Goal: Communication & Community: Share content

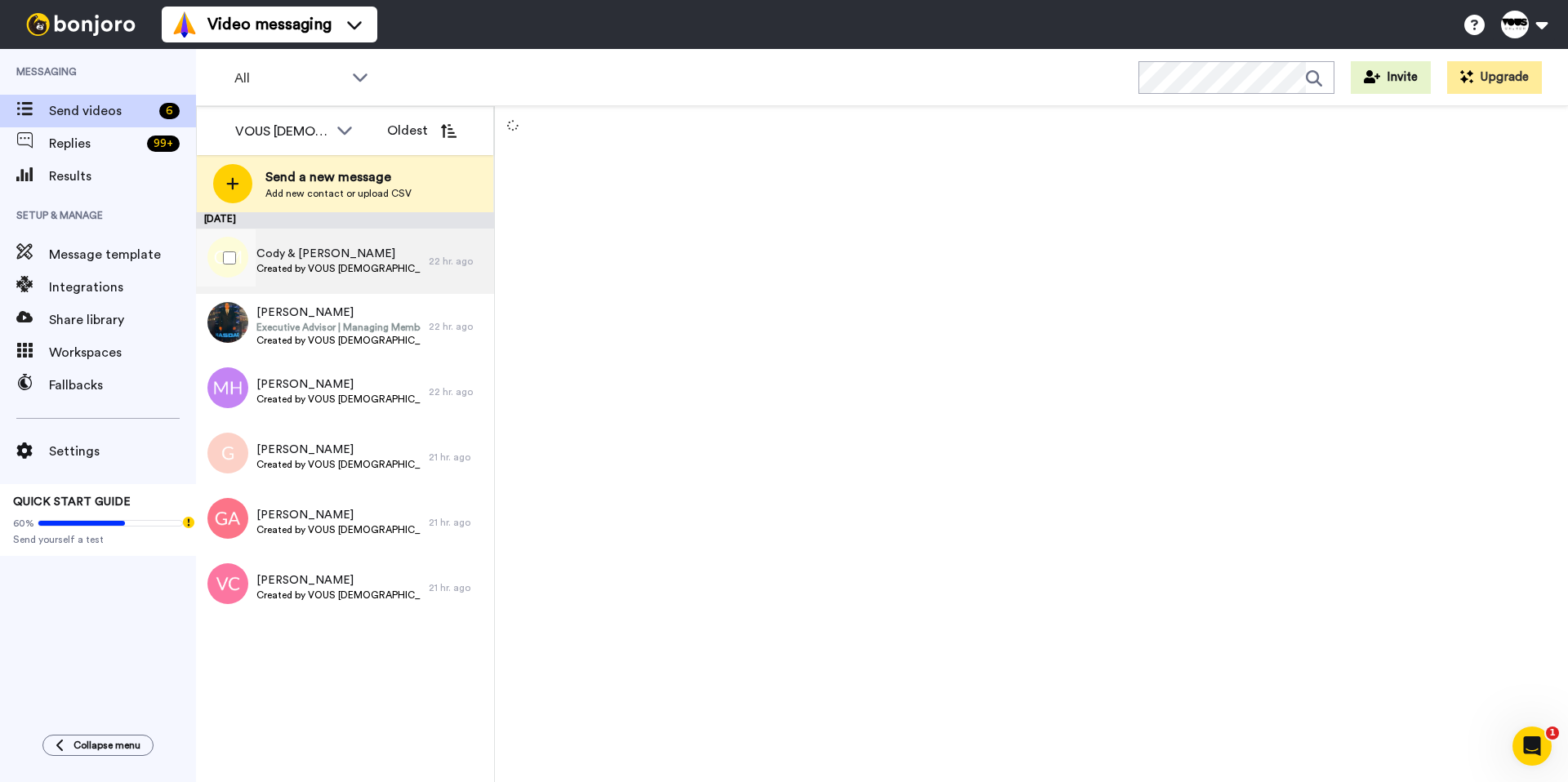
click at [302, 265] on span "Created by VOUS [DEMOGRAPHIC_DATA]" at bounding box center [338, 269] width 164 height 13
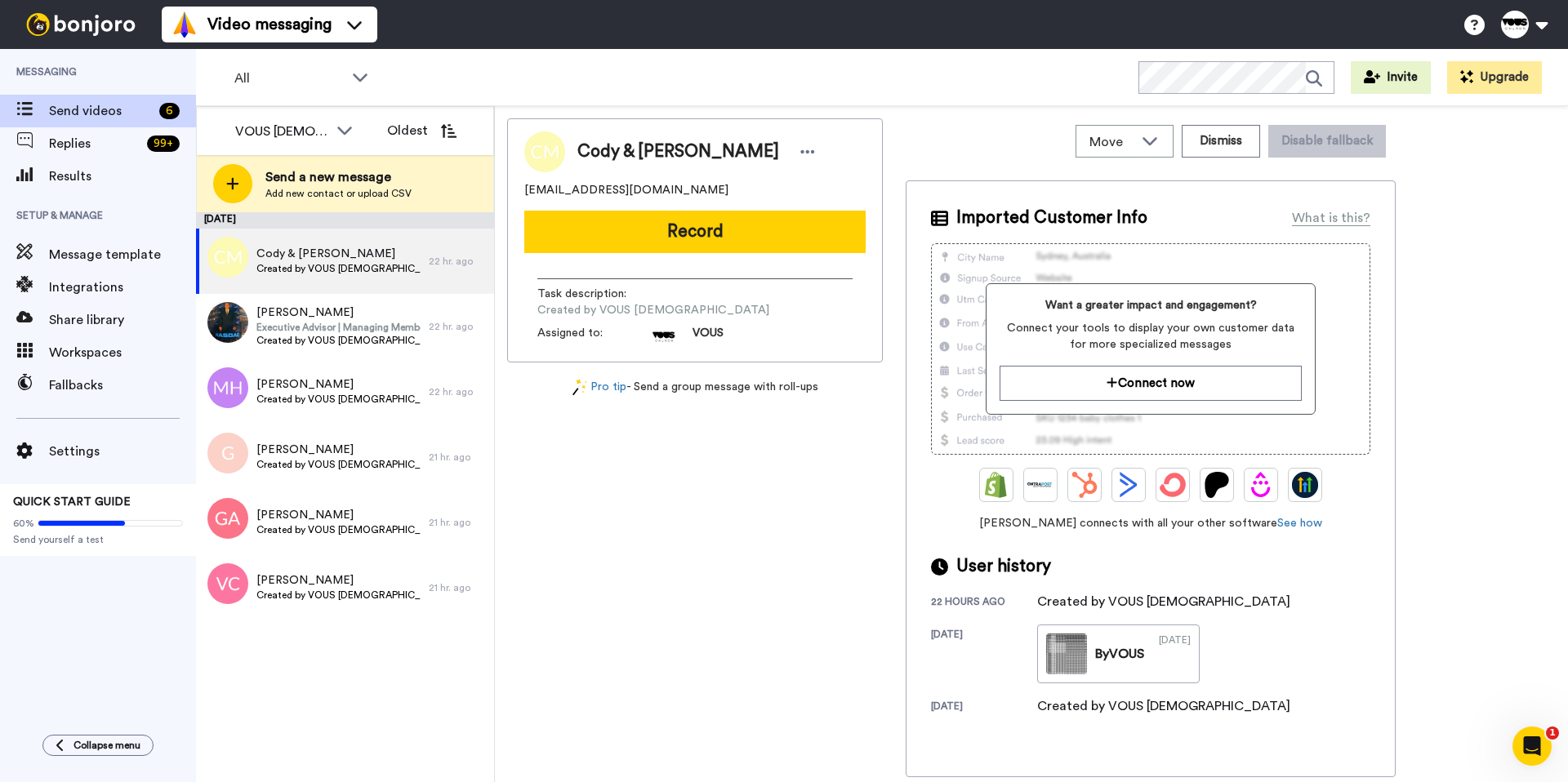
click at [698, 233] on button "Record" at bounding box center [694, 231] width 341 height 42
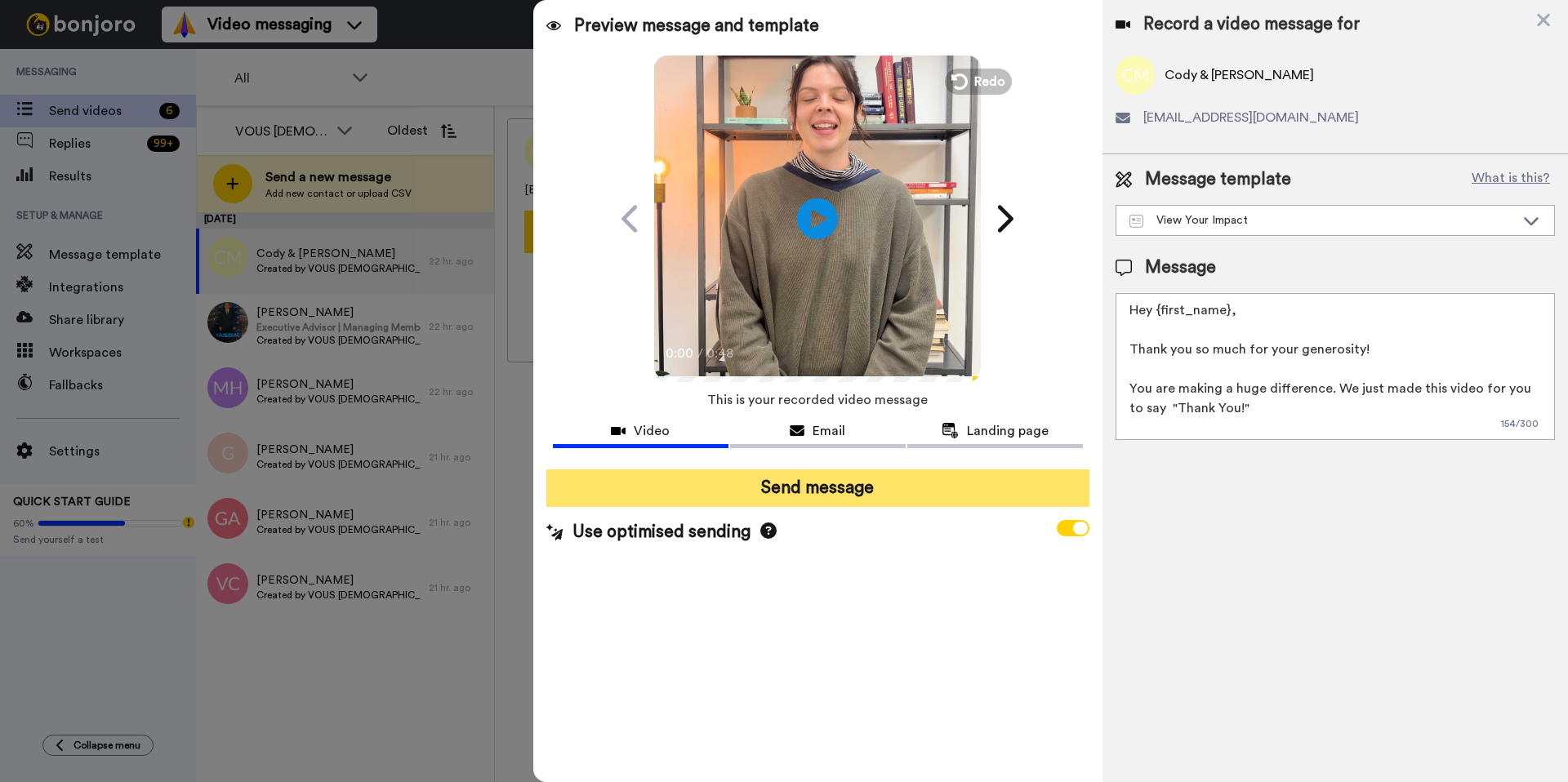
click at [851, 489] on button "Send message" at bounding box center [817, 488] width 543 height 37
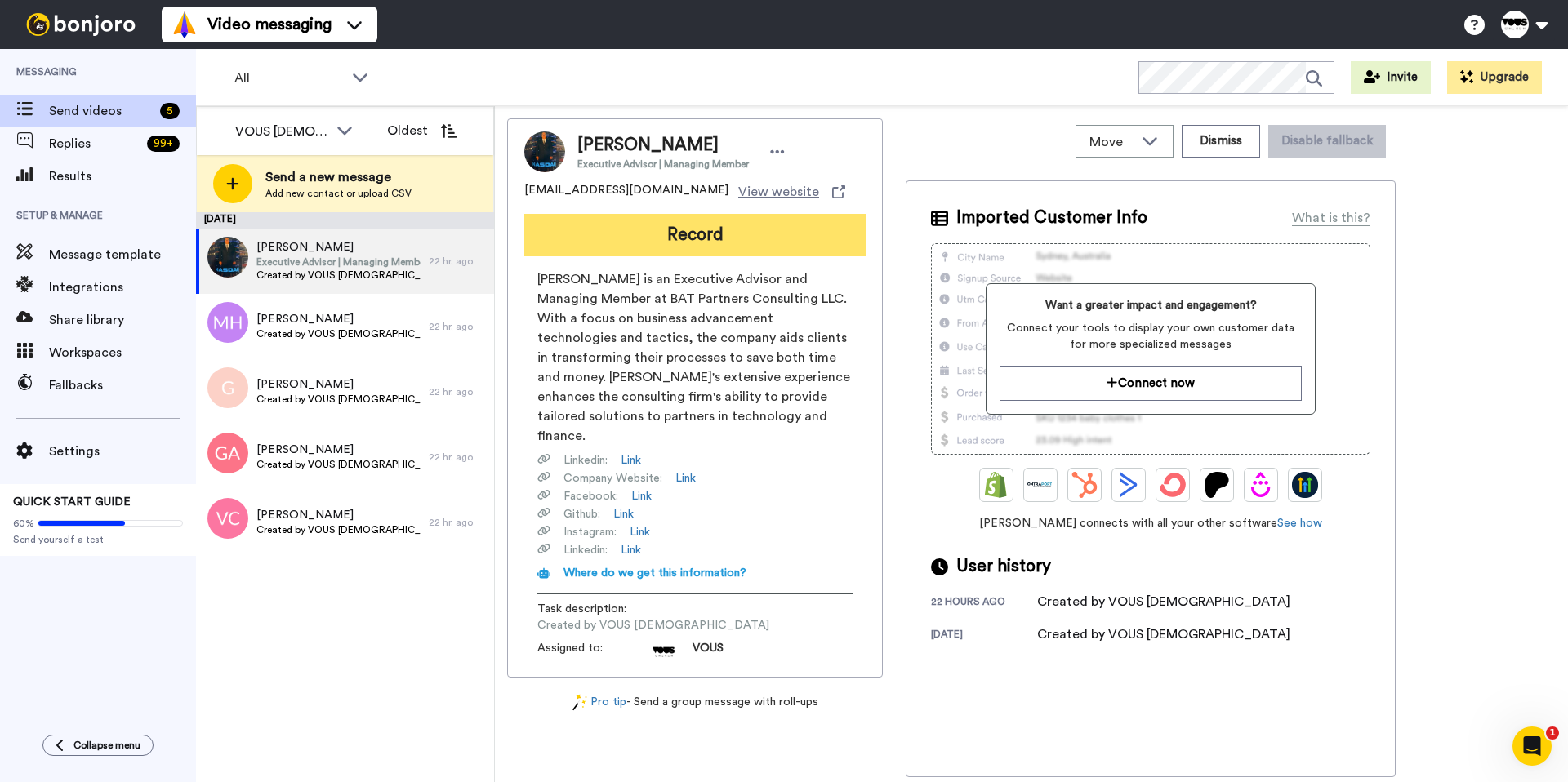
click at [641, 247] on button "Record" at bounding box center [694, 235] width 341 height 42
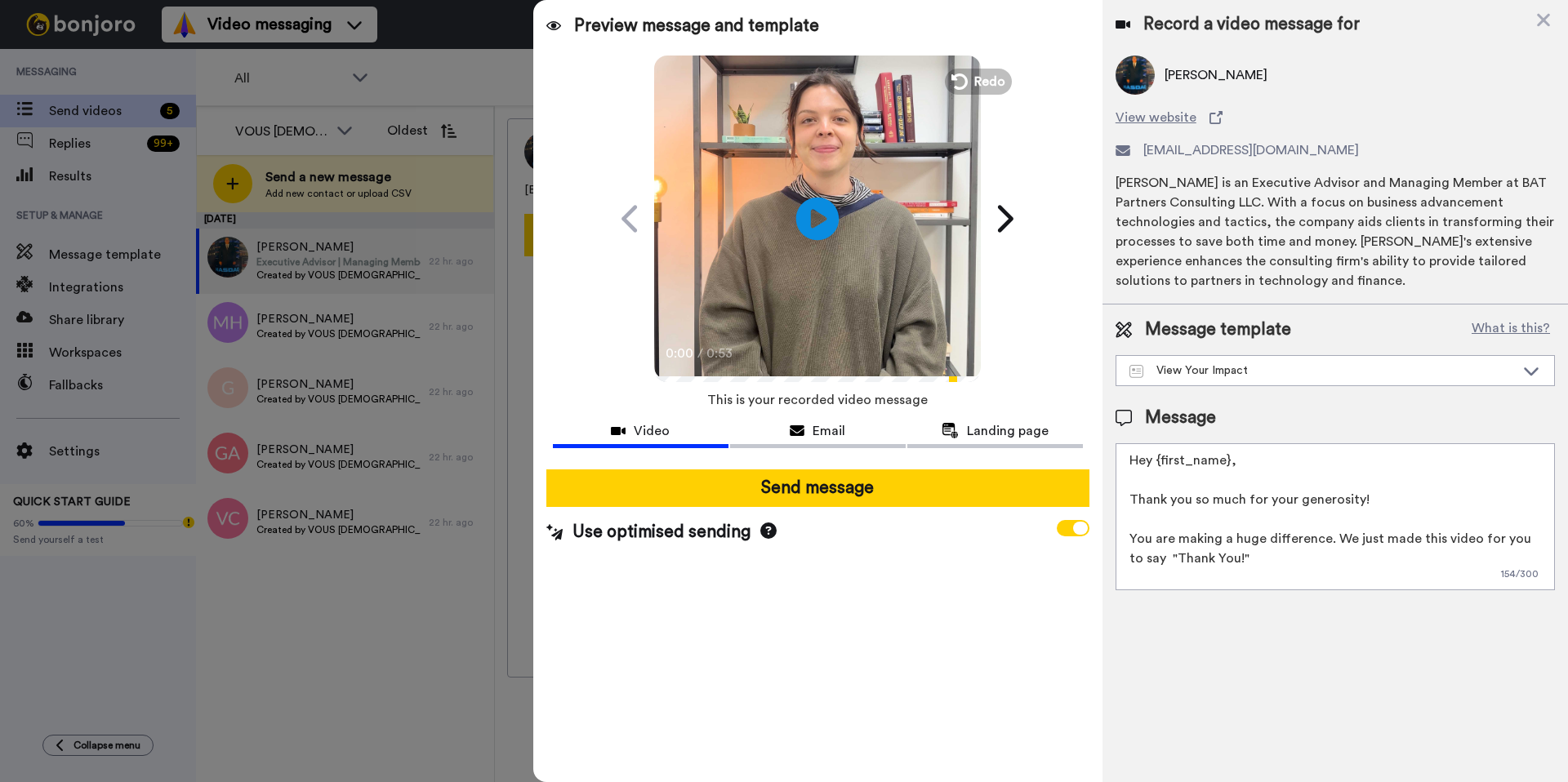
click at [832, 242] on icon "Play/Pause" at bounding box center [817, 218] width 43 height 78
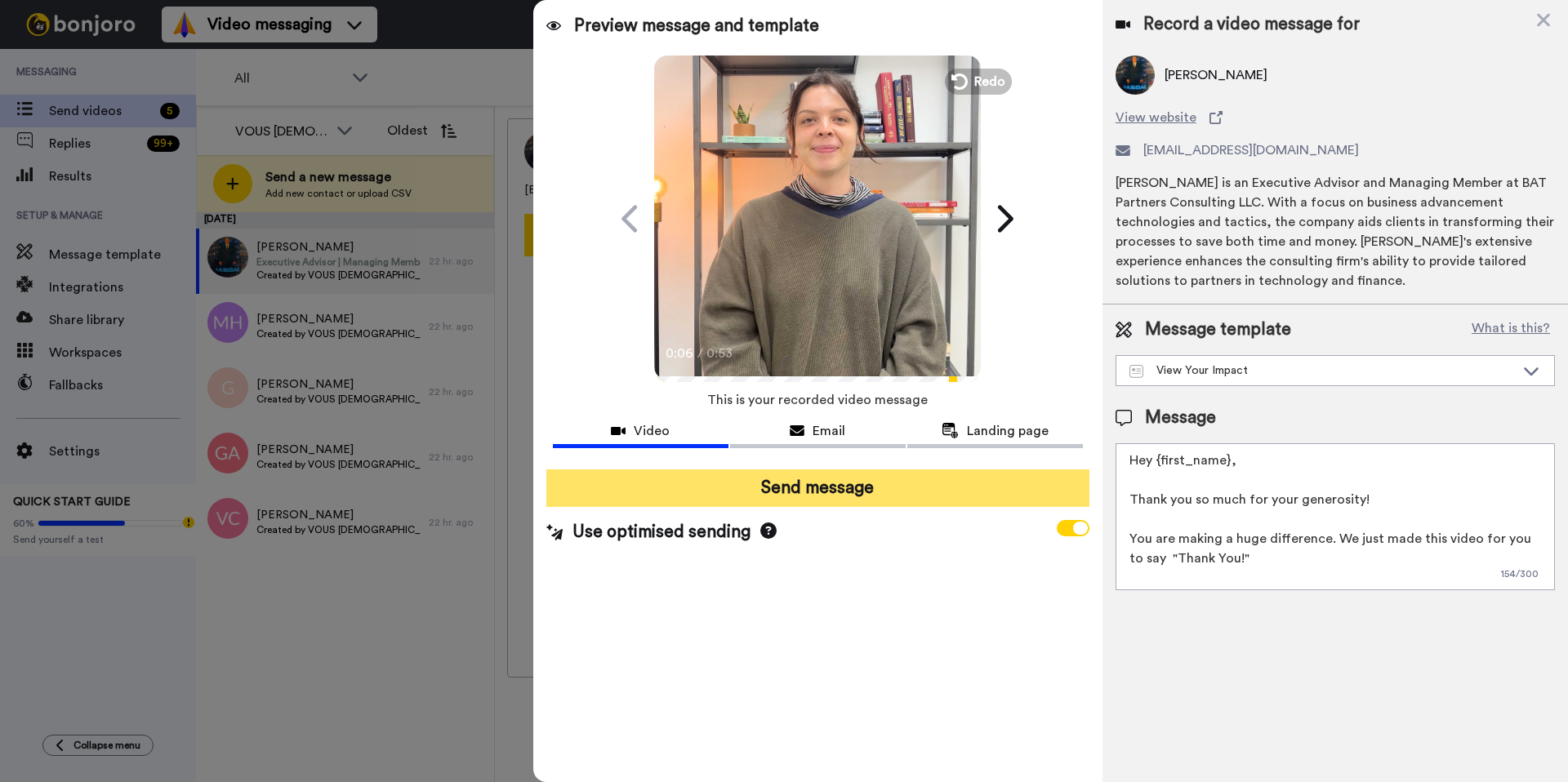
click at [850, 485] on button "Send message" at bounding box center [817, 488] width 543 height 37
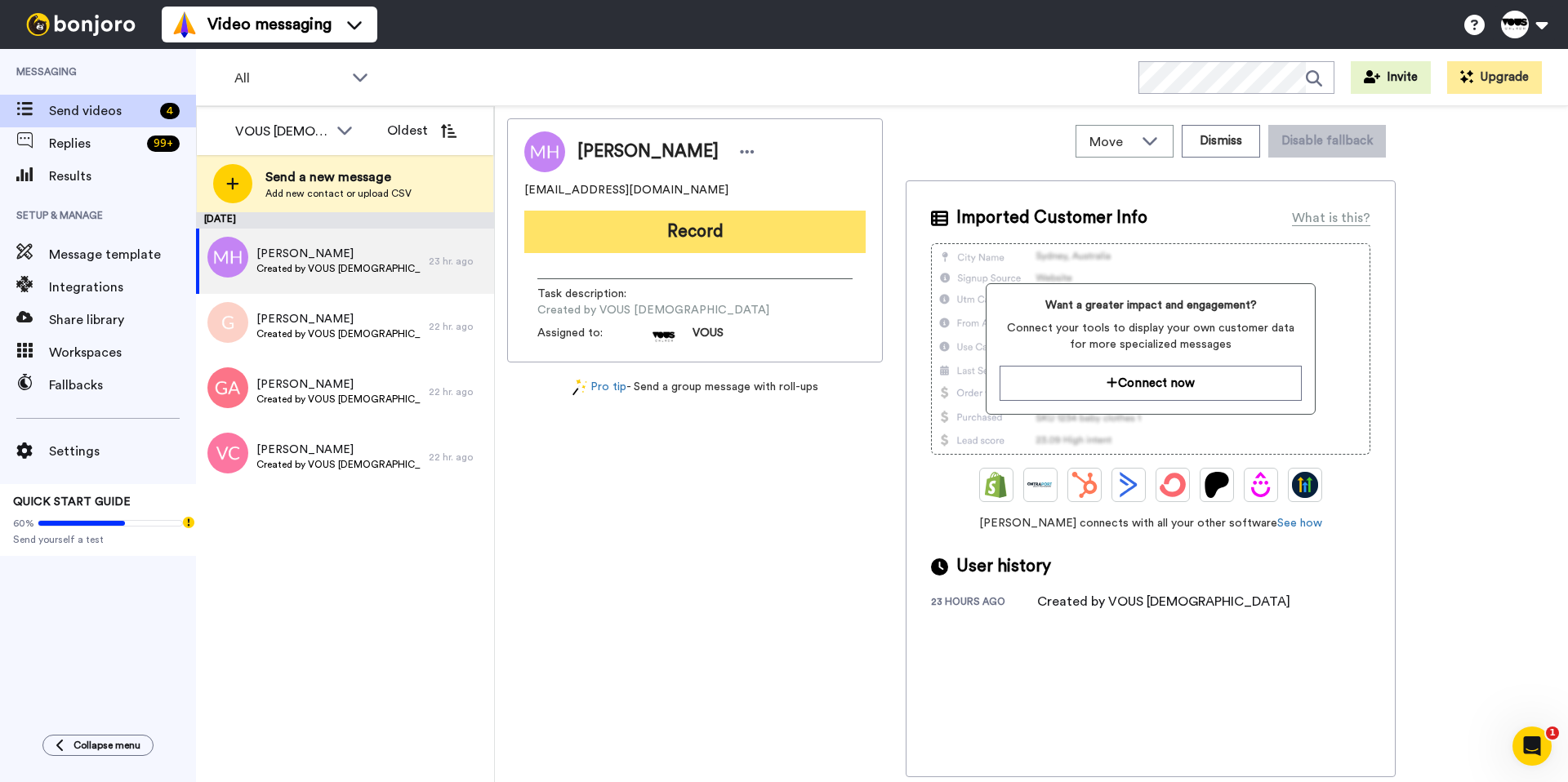
click at [663, 227] on button "Record" at bounding box center [694, 231] width 341 height 42
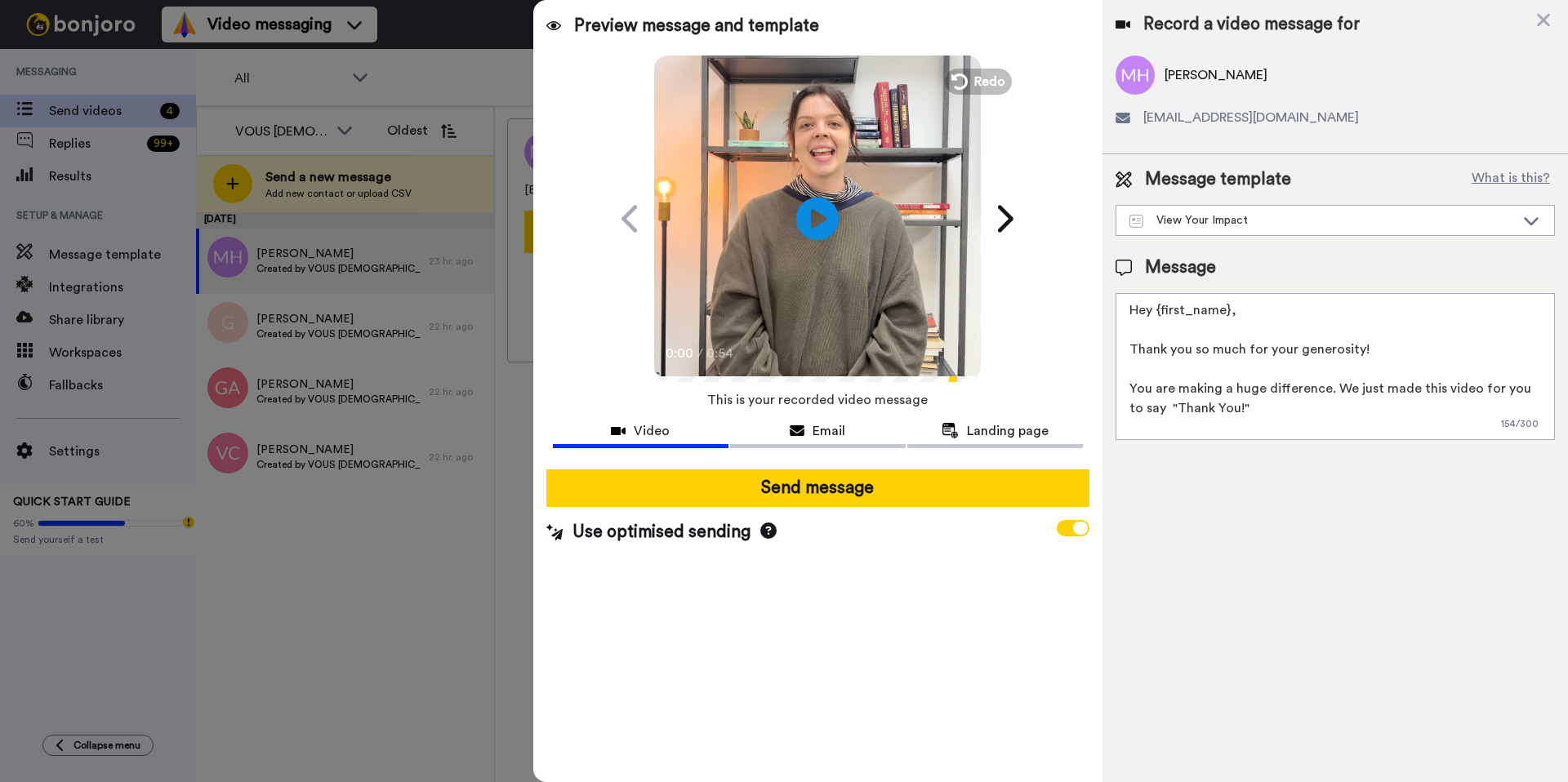
click at [824, 224] on icon at bounding box center [817, 218] width 43 height 43
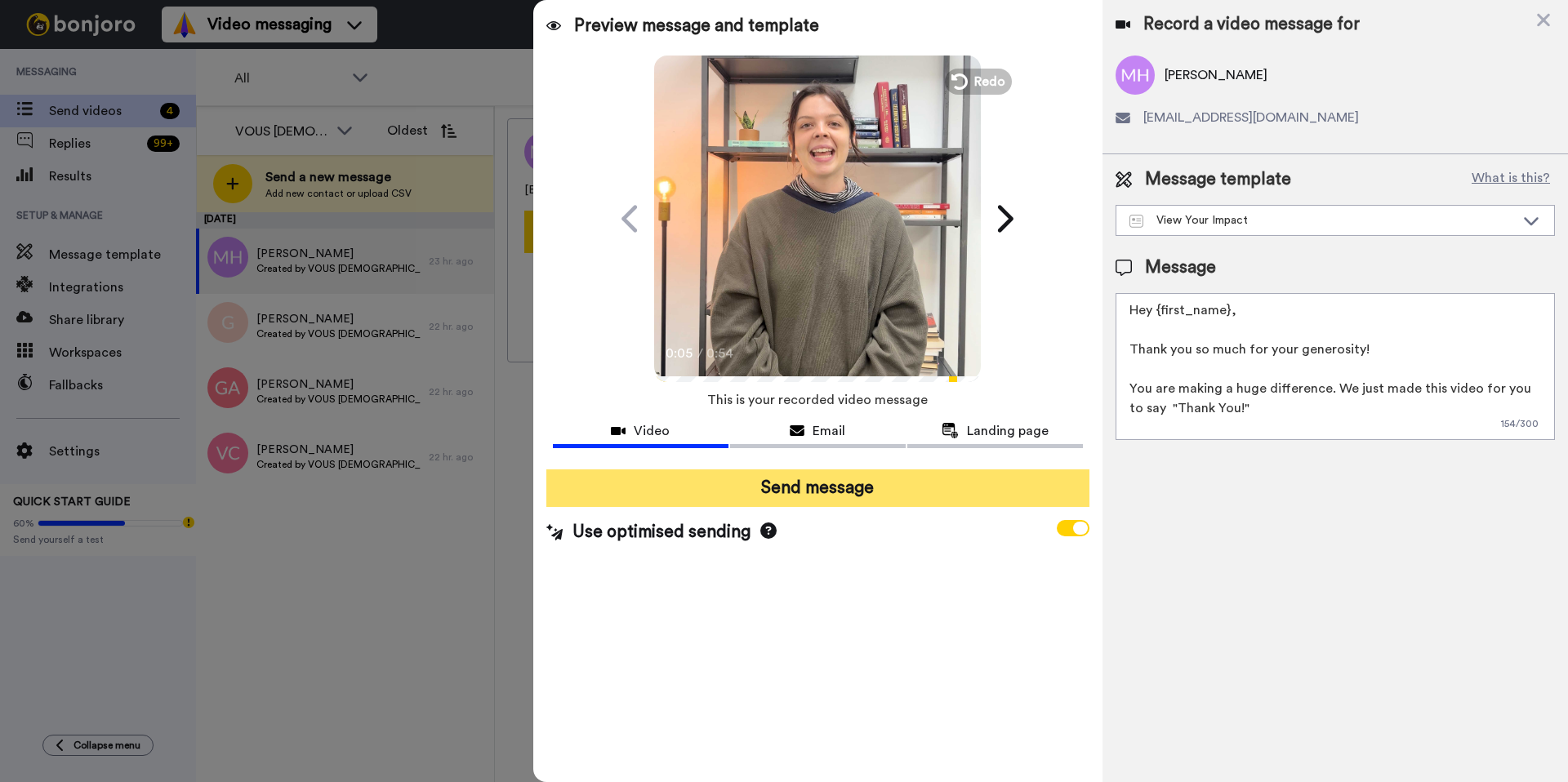
click at [897, 486] on button "Send message" at bounding box center [817, 488] width 543 height 37
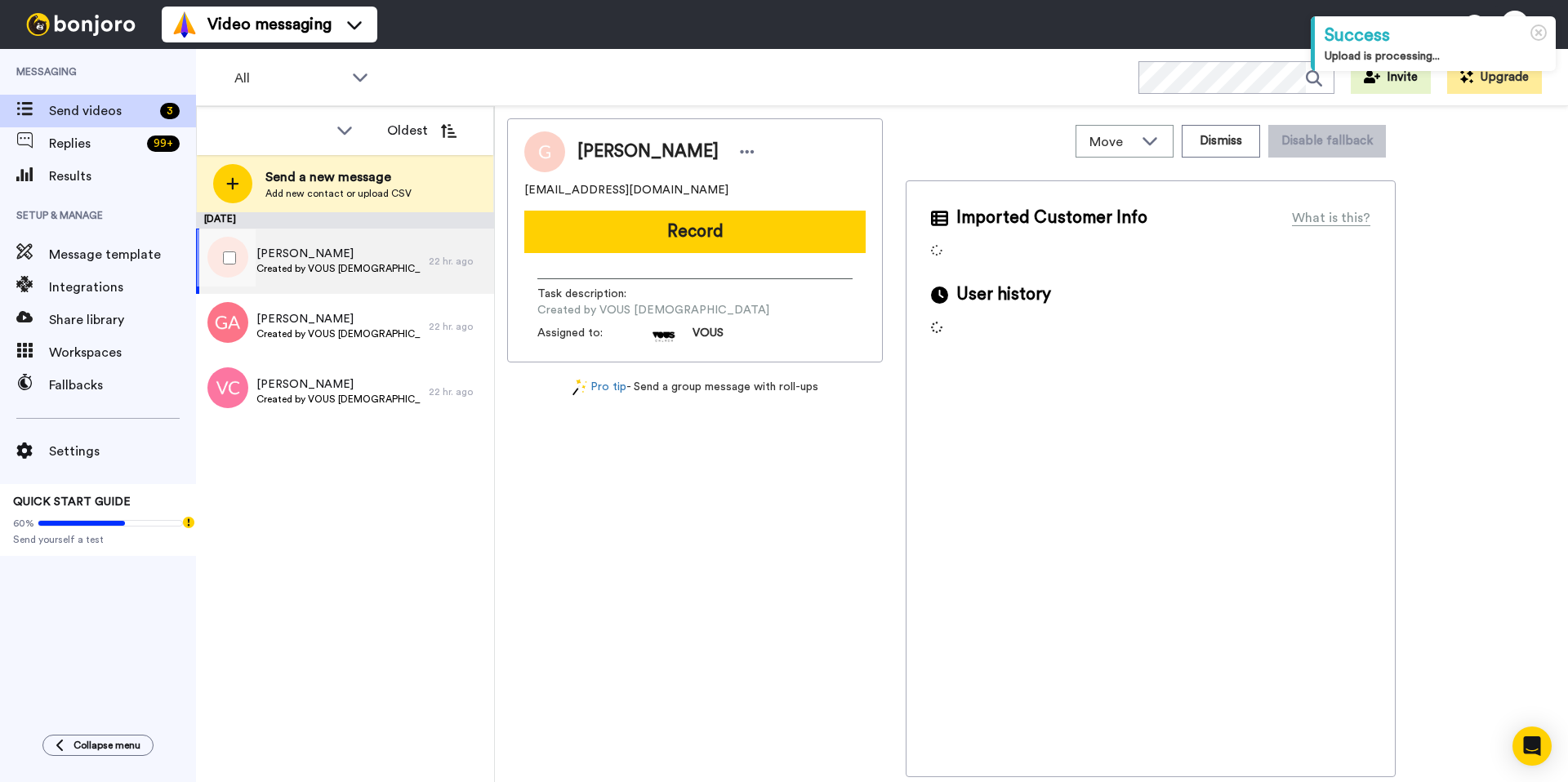
click at [429, 259] on div "22 hr. ago" at bounding box center [457, 261] width 57 height 13
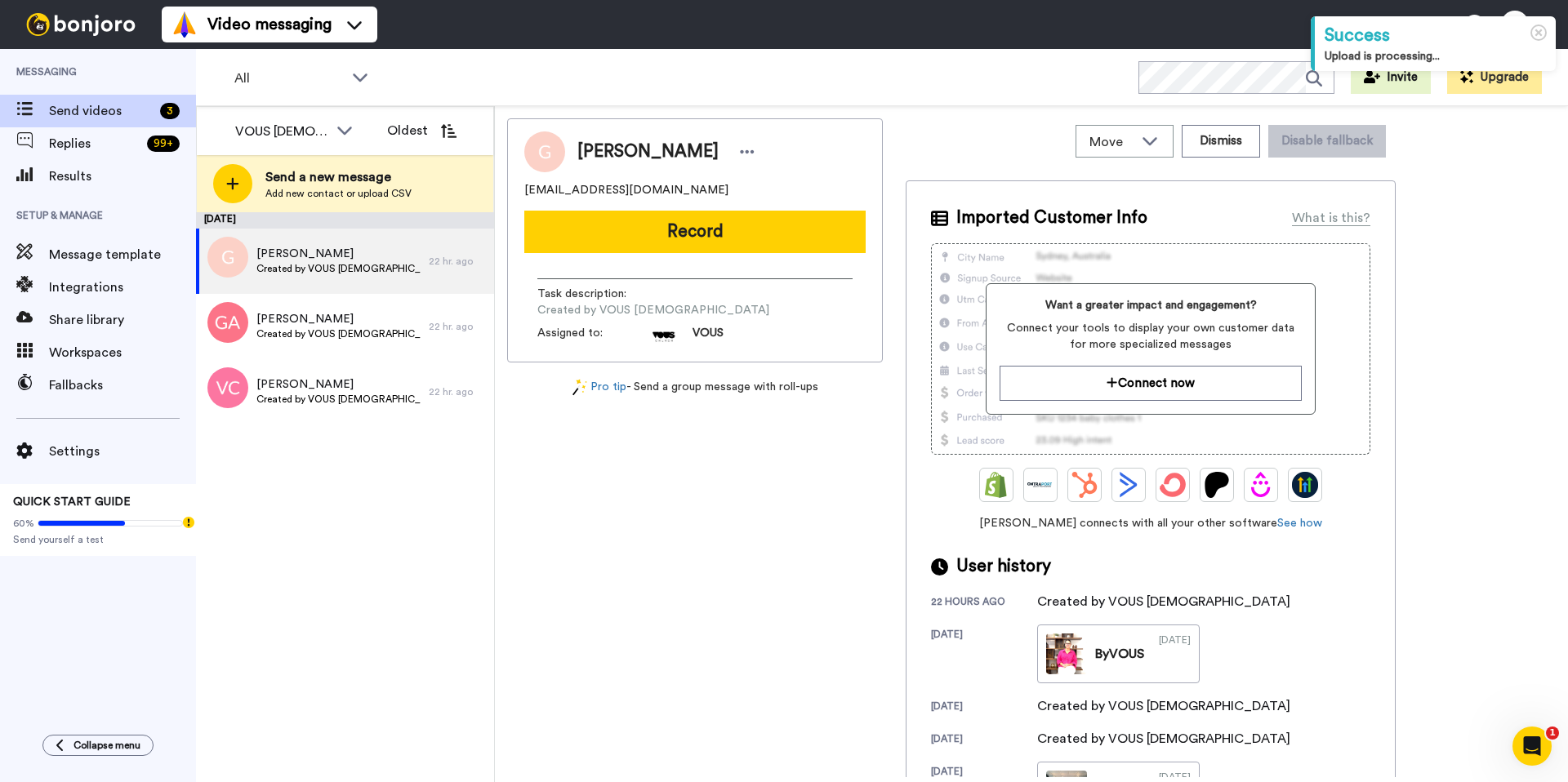
click at [605, 220] on button "Record" at bounding box center [694, 231] width 341 height 42
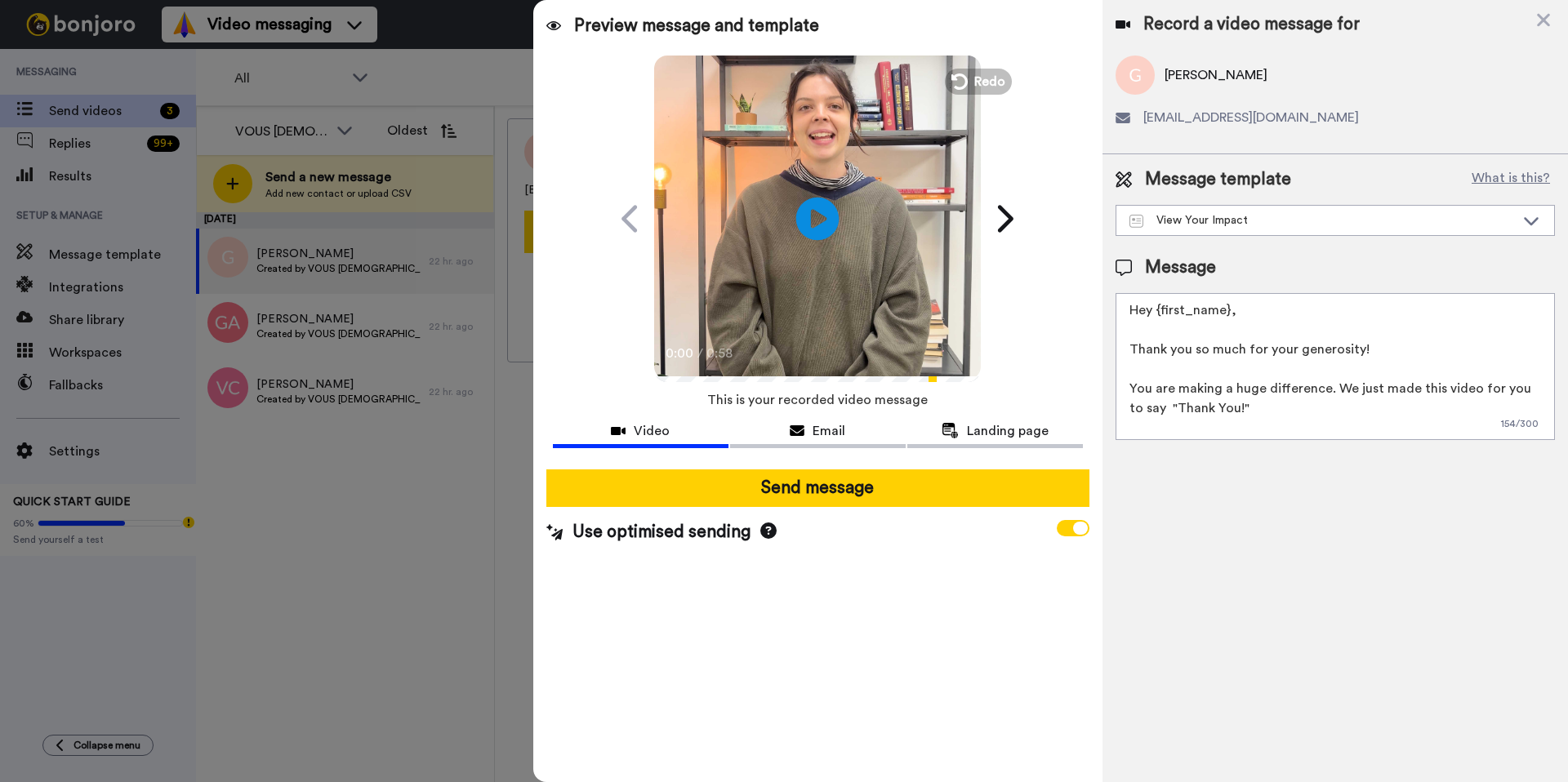
click at [825, 220] on icon "Play/Pause" at bounding box center [817, 218] width 43 height 78
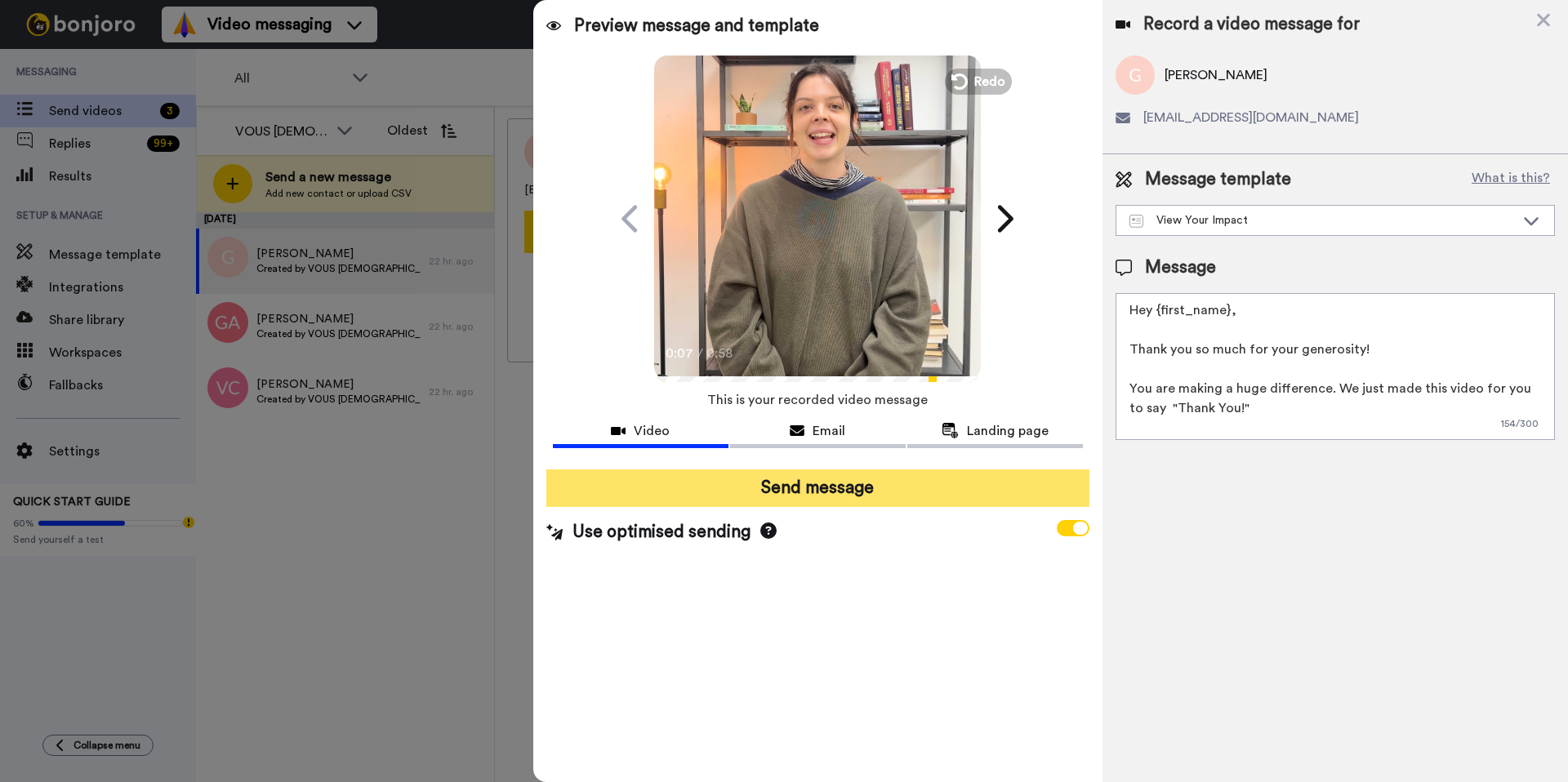
click at [858, 488] on button "Send message" at bounding box center [817, 488] width 543 height 37
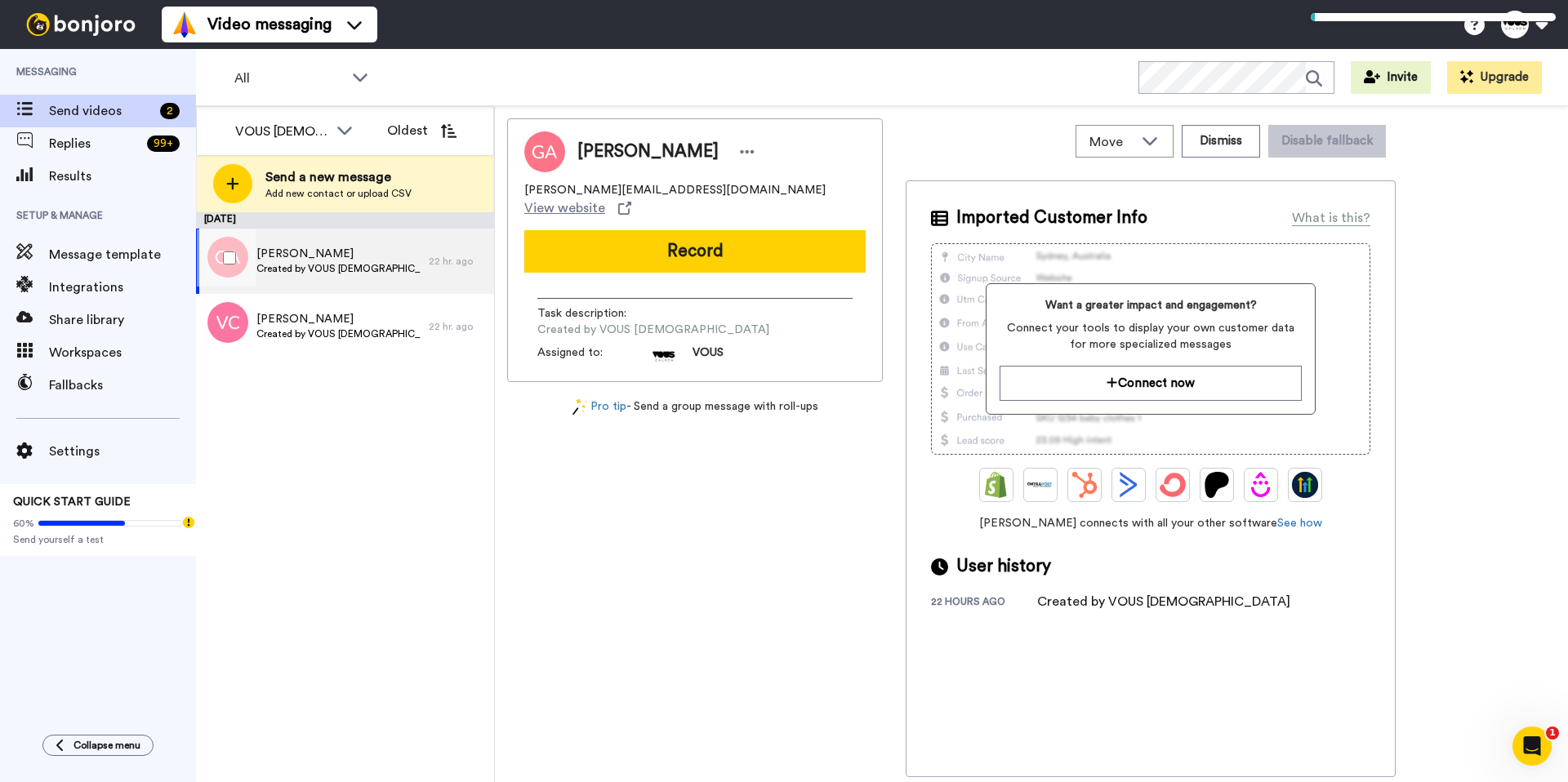
click at [366, 269] on span "Created by VOUS [DEMOGRAPHIC_DATA]" at bounding box center [338, 269] width 164 height 13
drag, startPoint x: 707, startPoint y: 244, endPoint x: 673, endPoint y: 258, distance: 36.8
click at [705, 244] on button "Record" at bounding box center [694, 251] width 341 height 42
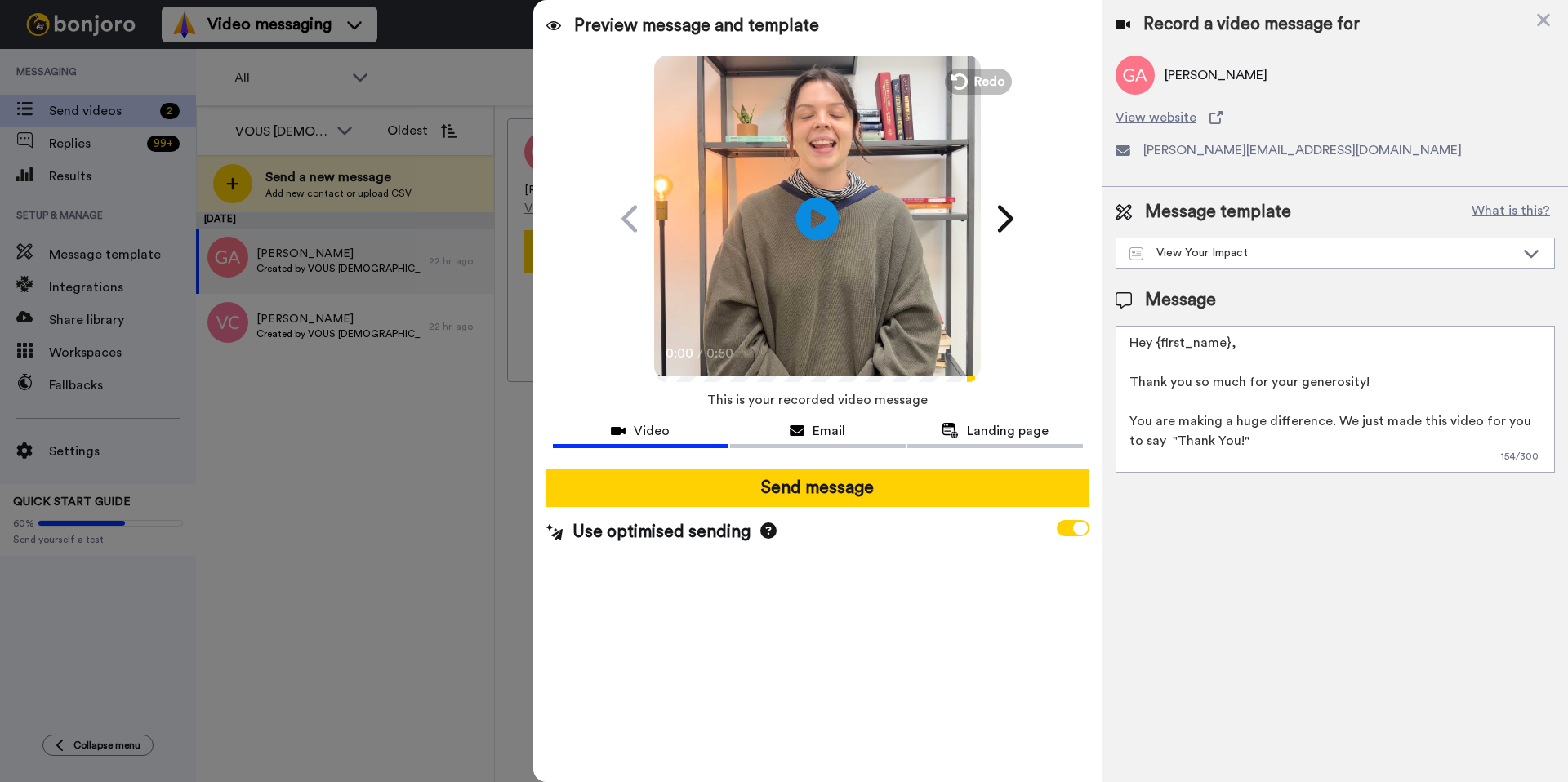
click at [830, 211] on icon at bounding box center [817, 218] width 43 height 43
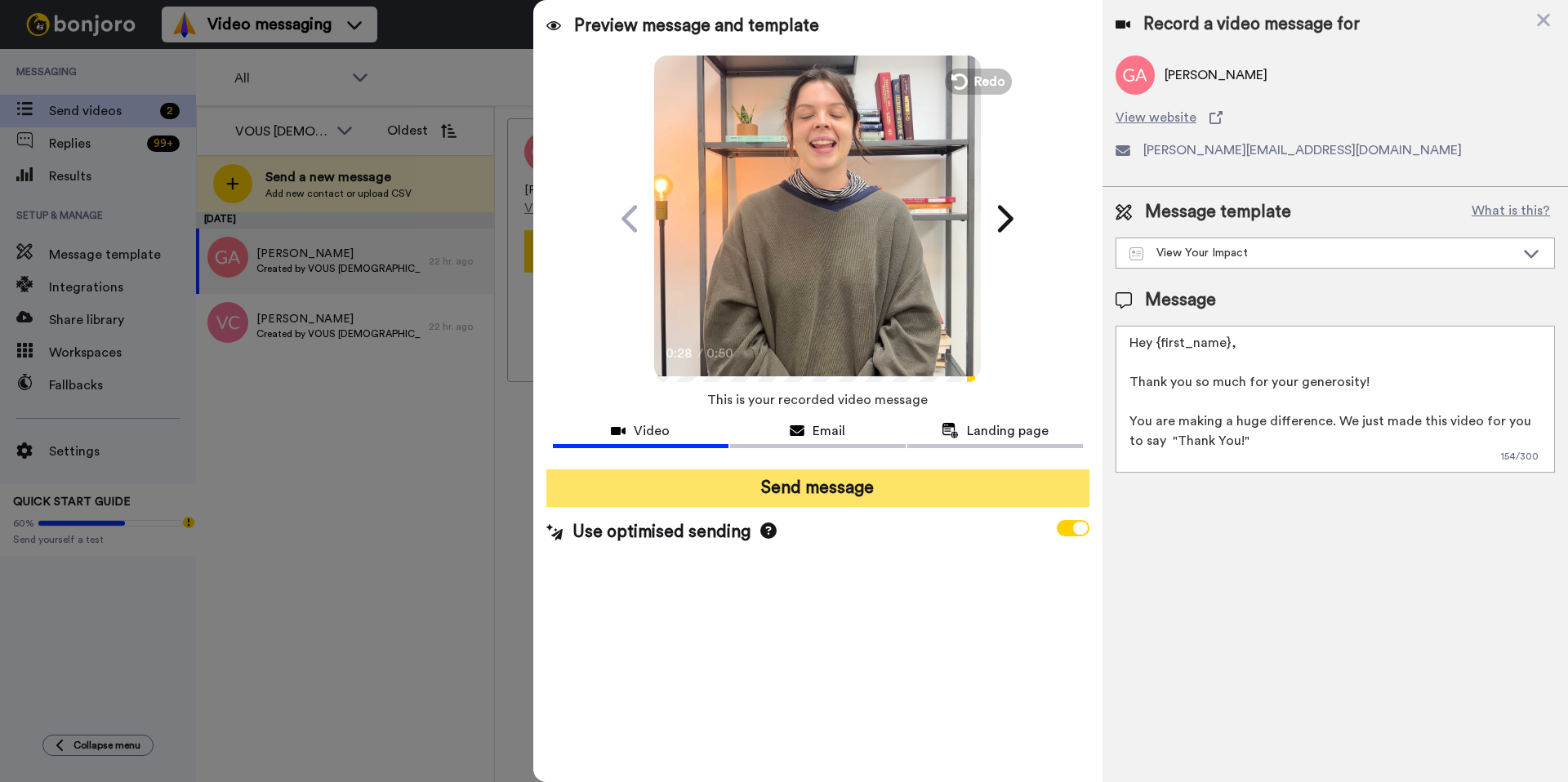
click at [868, 489] on button "Send message" at bounding box center [817, 488] width 543 height 37
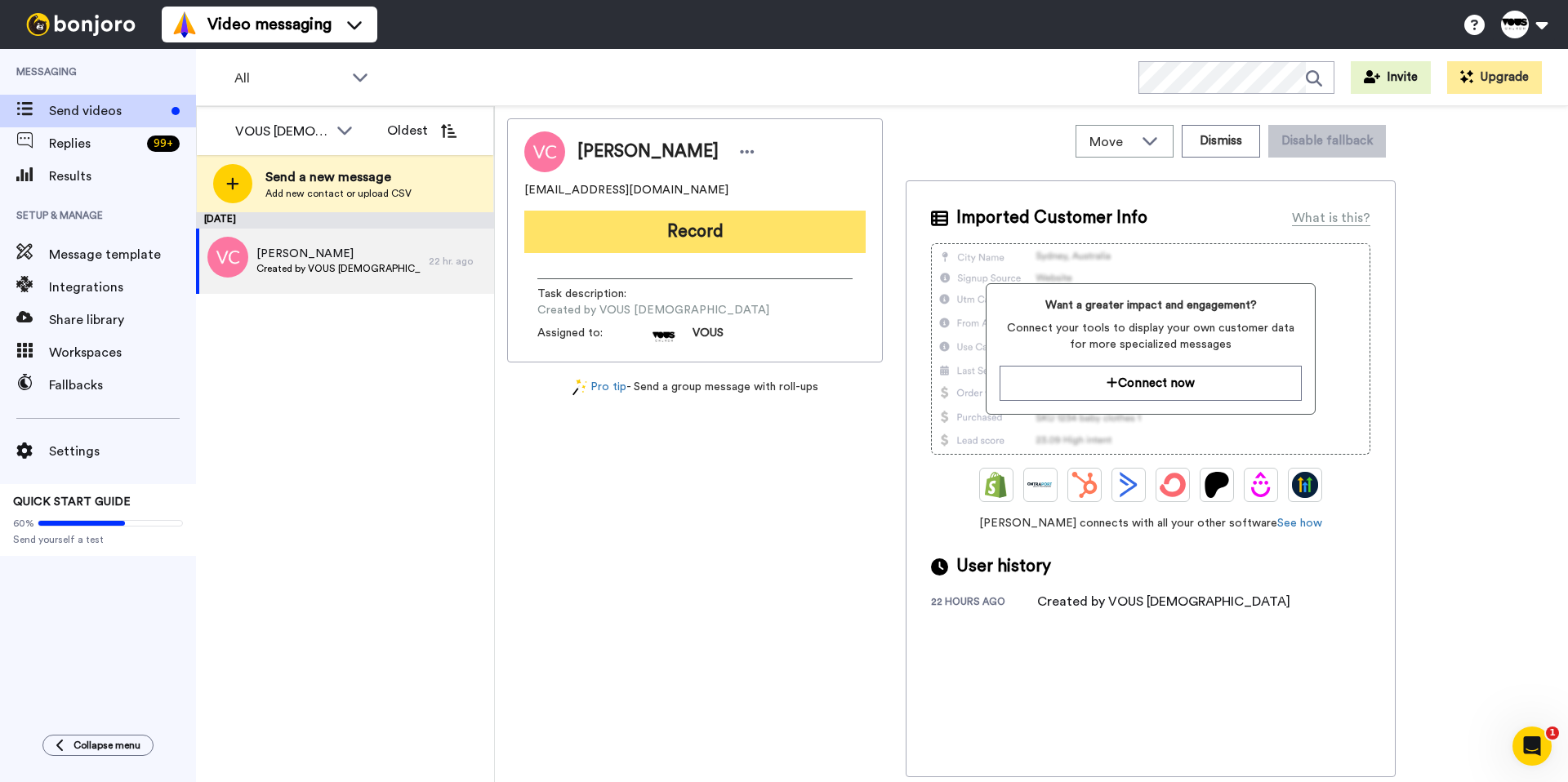
click at [690, 243] on button "Record" at bounding box center [694, 231] width 341 height 42
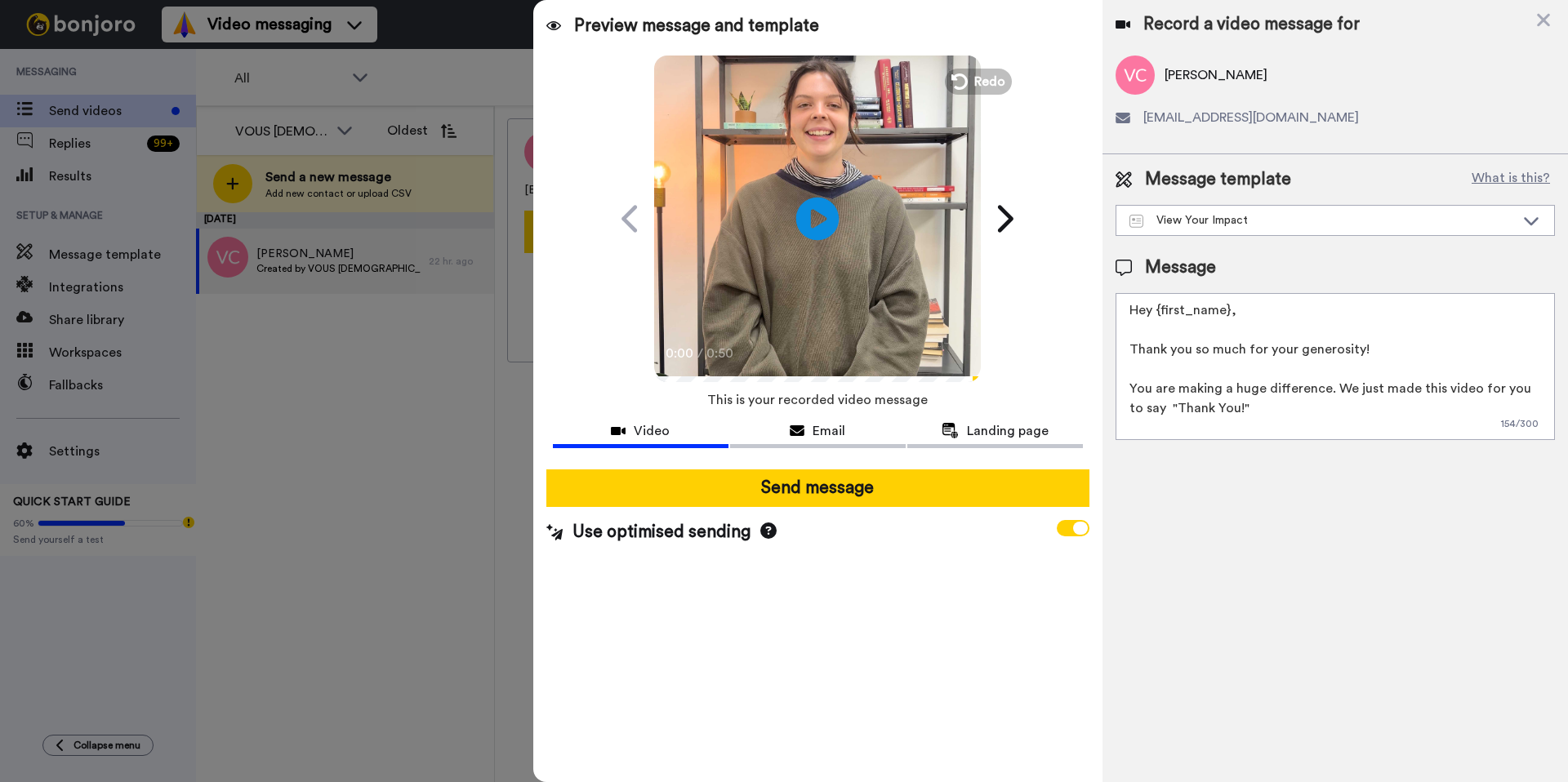
click at [813, 222] on icon "Play/Pause" at bounding box center [817, 218] width 43 height 78
click at [816, 214] on icon "Play/Pause" at bounding box center [817, 218] width 43 height 78
click at [827, 226] on icon at bounding box center [817, 218] width 43 height 43
click at [827, 226] on icon at bounding box center [817, 218] width 43 height 43
click at [889, 507] on div "Send message Use optimised sending" at bounding box center [817, 507] width 569 height 101
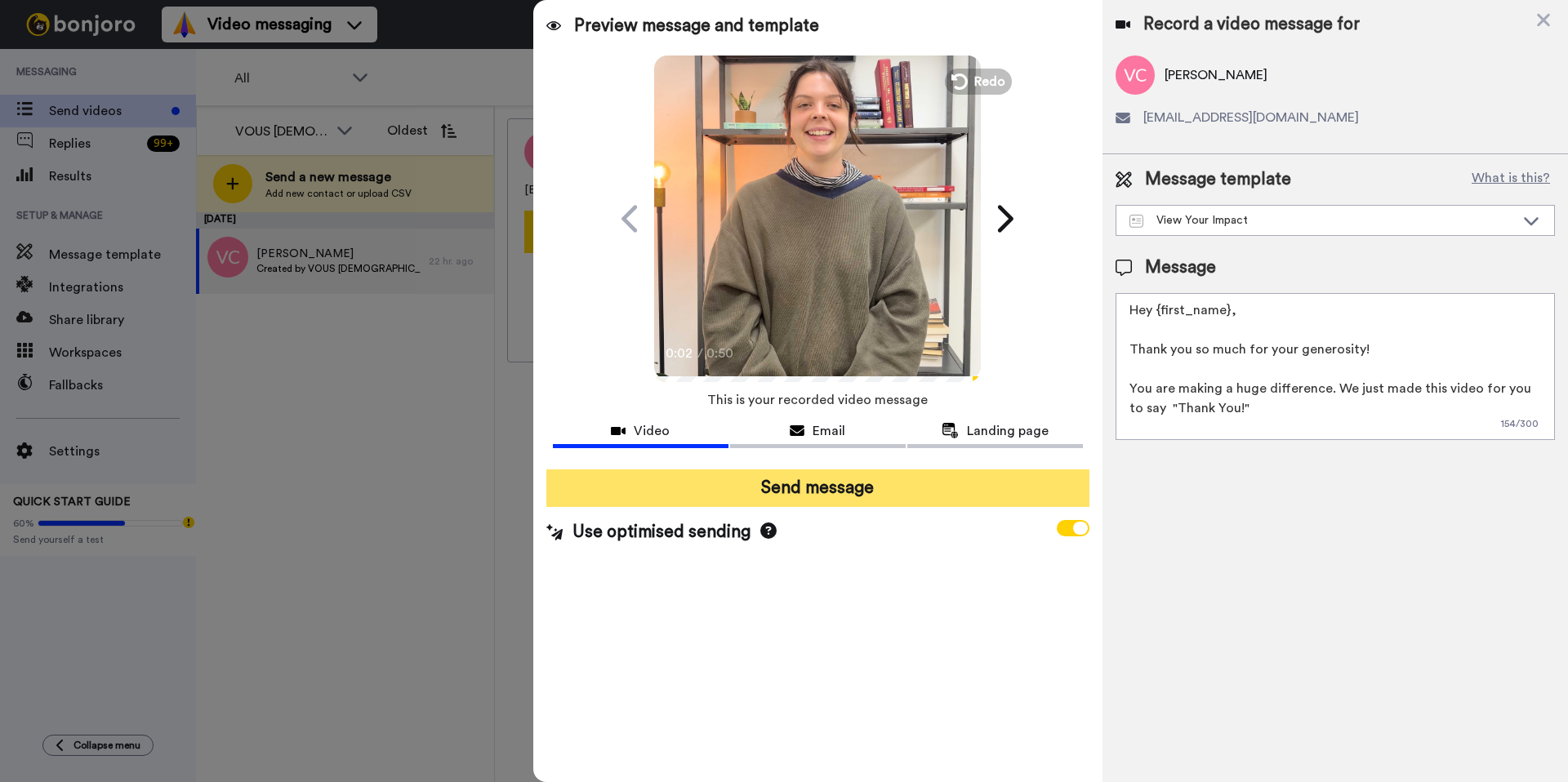
click at [892, 500] on button "Send message" at bounding box center [817, 488] width 543 height 37
